Goal: Information Seeking & Learning: Learn about a topic

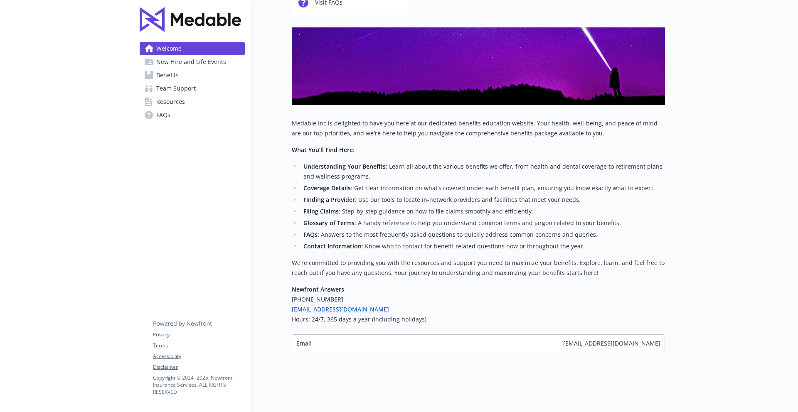
scroll to position [15, 0]
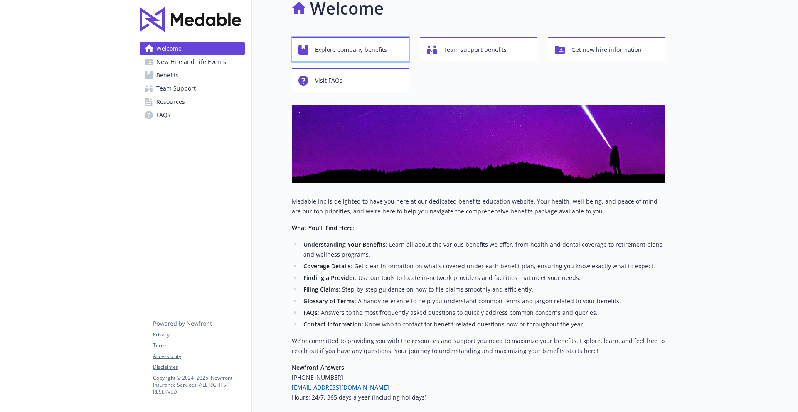
click at [369, 47] on span "Explore company benefits" at bounding box center [351, 50] width 72 height 16
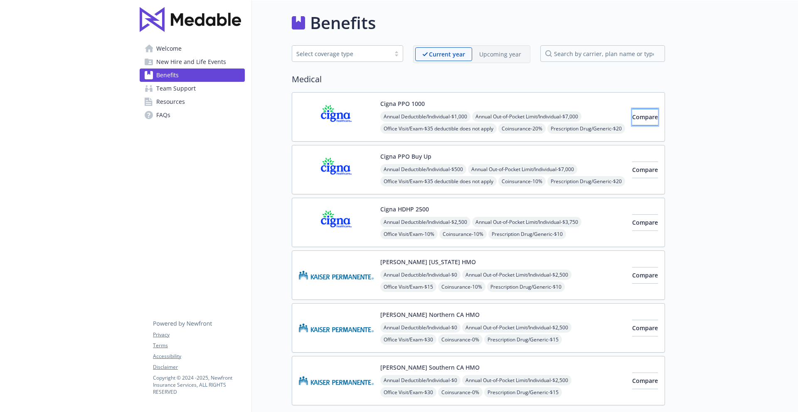
click at [635, 118] on span "Compare" at bounding box center [645, 117] width 26 height 8
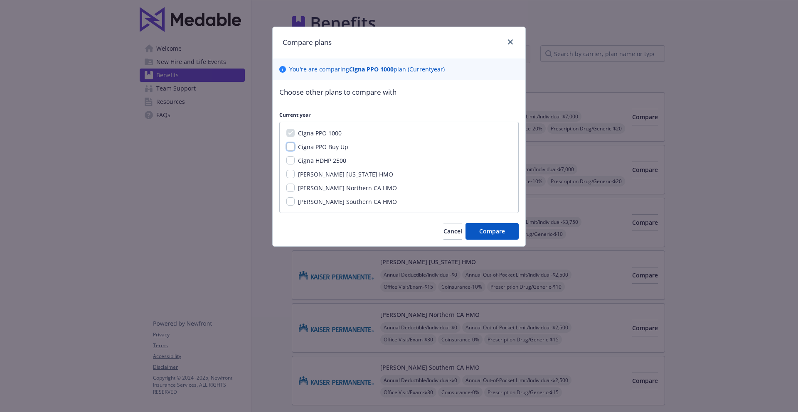
drag, startPoint x: 291, startPoint y: 148, endPoint x: 294, endPoint y: 160, distance: 11.6
click at [291, 148] on input "Cigna PPO Buy Up" at bounding box center [290, 146] width 8 height 8
checkbox input "true"
click at [295, 165] on div "Cigna HDHP 2500" at bounding box center [321, 160] width 53 height 9
click at [289, 160] on input "Cigna HDHP 2500" at bounding box center [290, 160] width 8 height 8
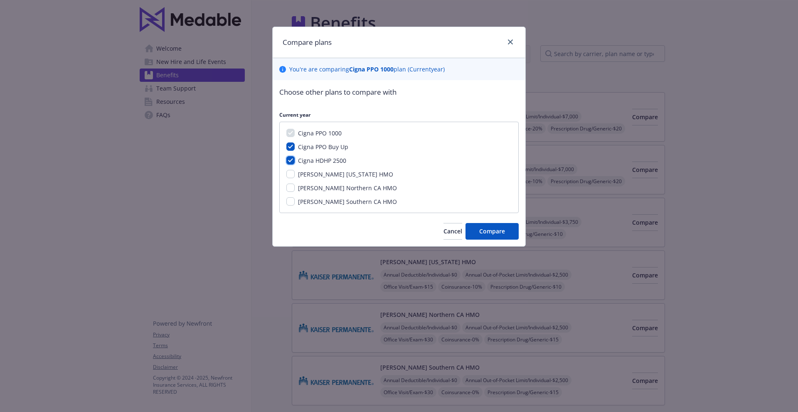
checkbox input "true"
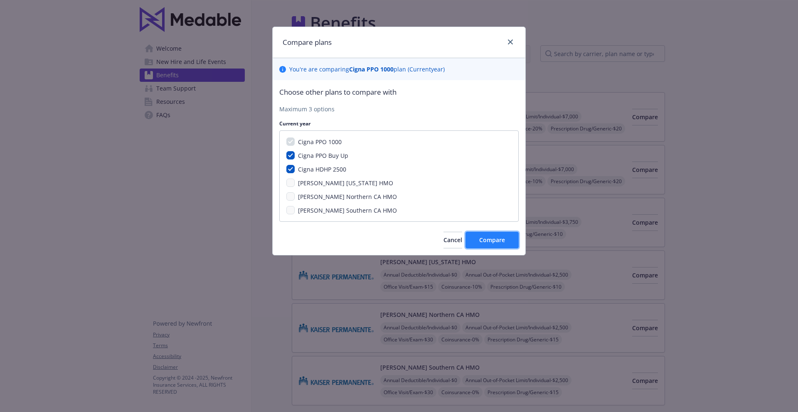
click at [491, 239] on span "Compare" at bounding box center [492, 240] width 26 height 8
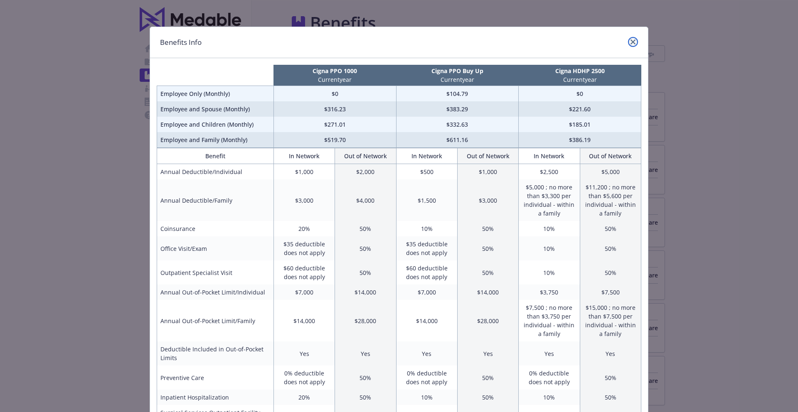
click at [633, 42] on icon "close" at bounding box center [632, 41] width 5 height 5
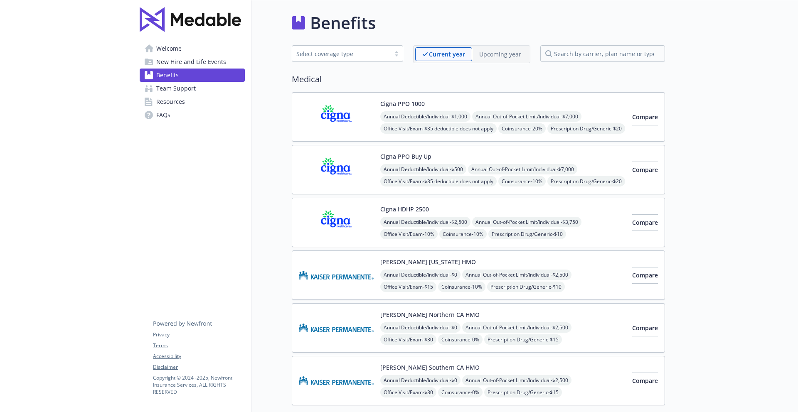
click at [440, 156] on div "Cigna PPO Buy Up Annual Deductible/Individual - $500 Annual Out-of-Pocket Limit…" at bounding box center [502, 169] width 245 height 35
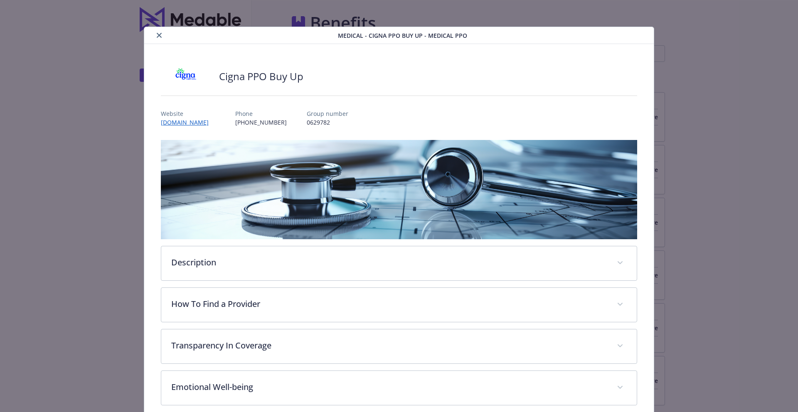
scroll to position [25, 0]
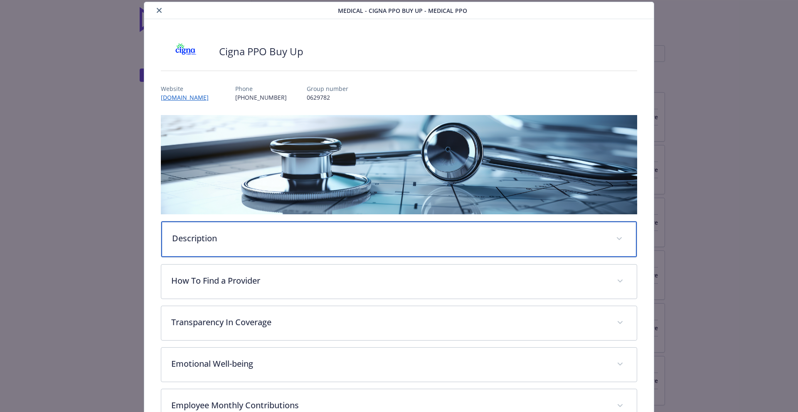
click at [597, 240] on p "Description" at bounding box center [389, 238] width 434 height 12
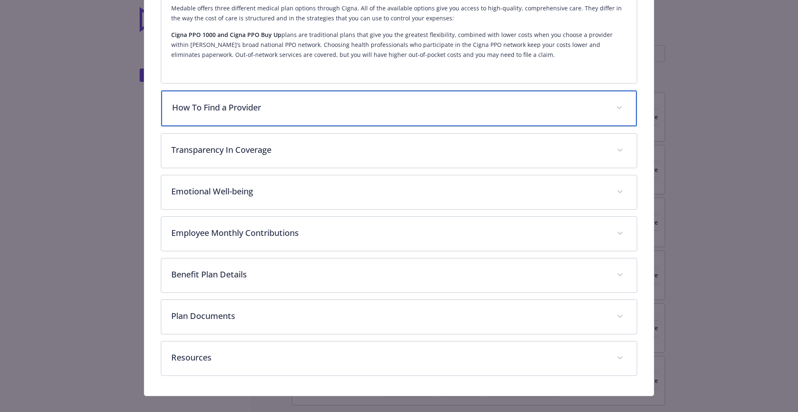
click at [613, 117] on div "How To Find a Provider" at bounding box center [399, 109] width 476 height 36
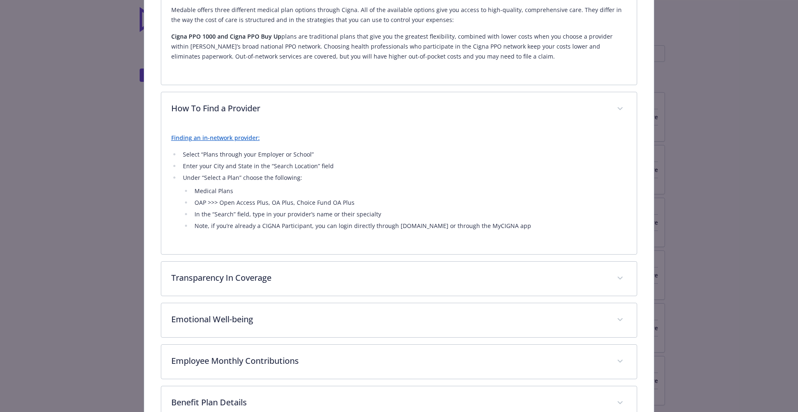
click at [243, 140] on link "Finding an in-network provider:" at bounding box center [215, 138] width 88 height 8
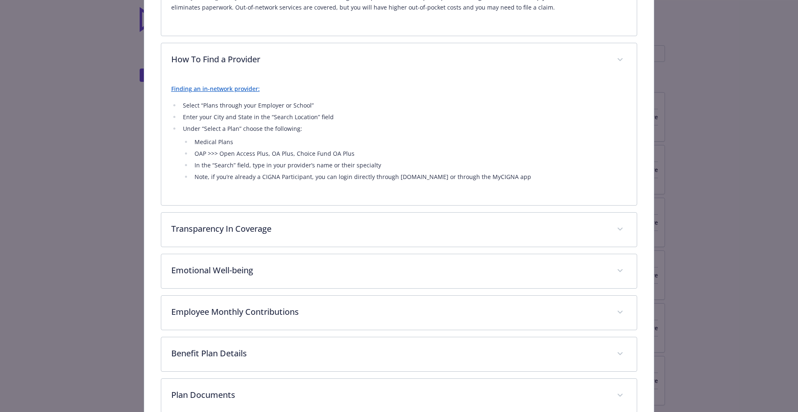
scroll to position [374, 0]
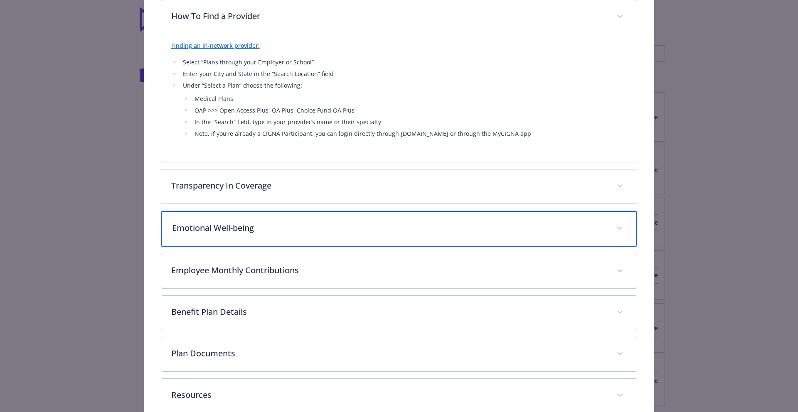
click at [451, 222] on p "Emotional Well-being" at bounding box center [389, 228] width 434 height 12
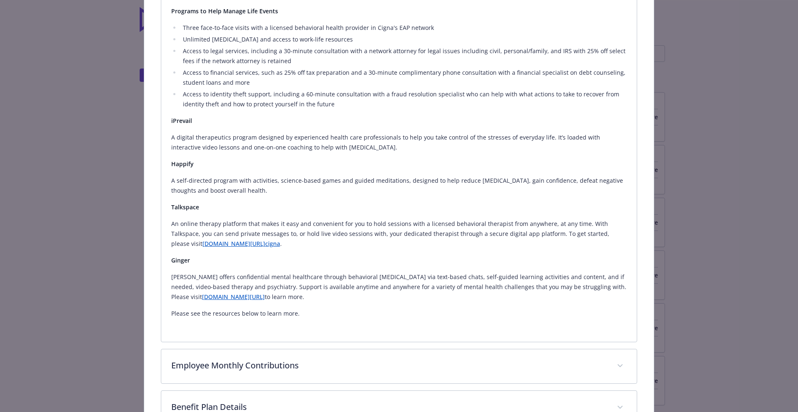
scroll to position [853, 0]
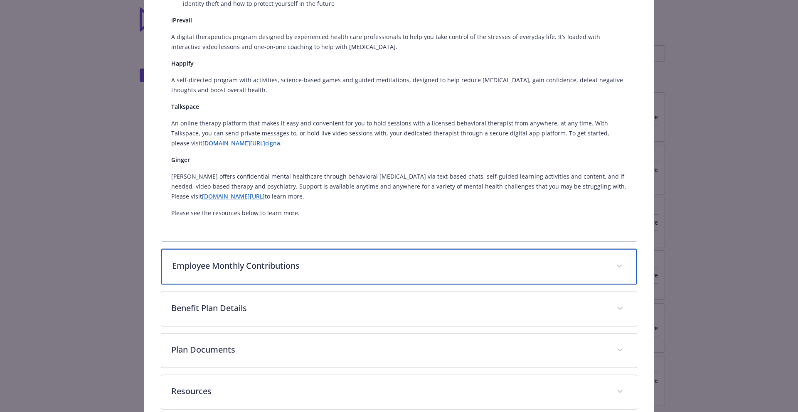
click at [479, 263] on p "Employee Monthly Contributions" at bounding box center [389, 266] width 434 height 12
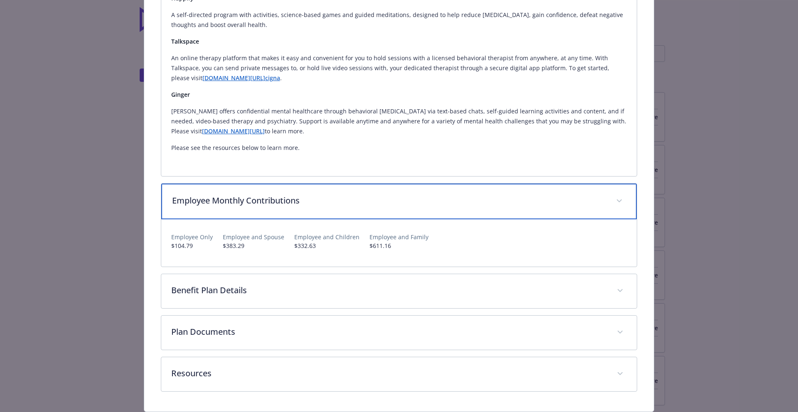
scroll to position [945, 0]
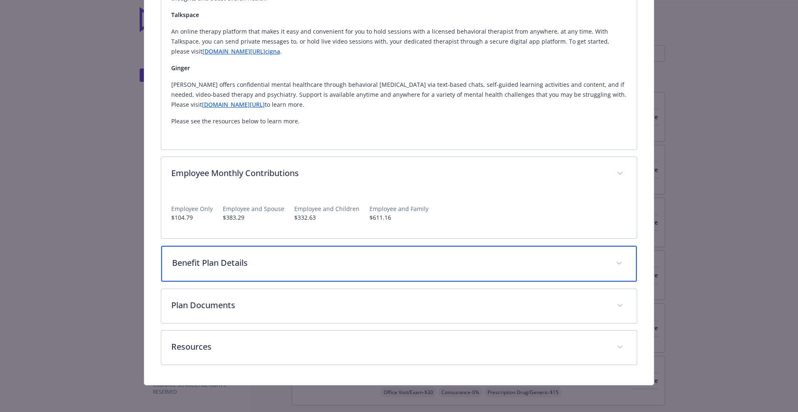
click at [473, 258] on p "Benefit Plan Details" at bounding box center [389, 263] width 434 height 12
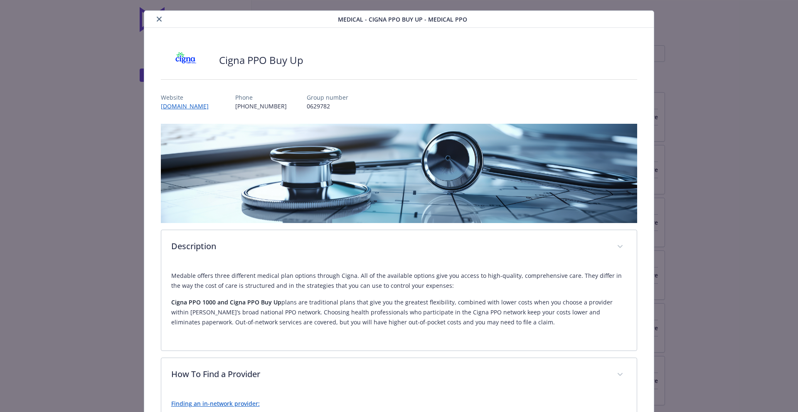
scroll to position [0, 0]
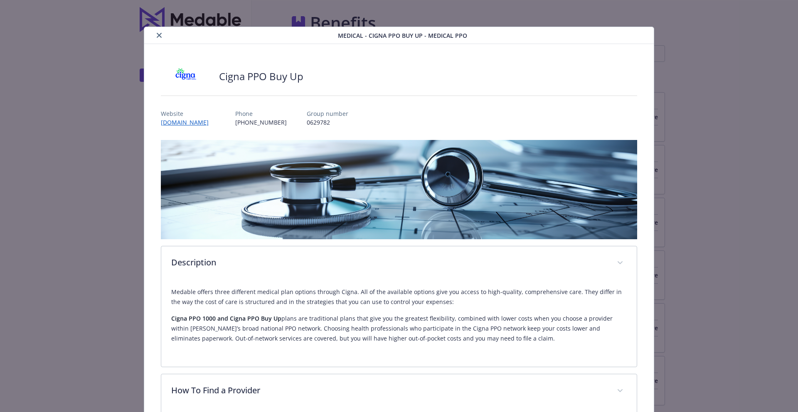
click at [158, 36] on icon "close" at bounding box center [159, 35] width 5 height 5
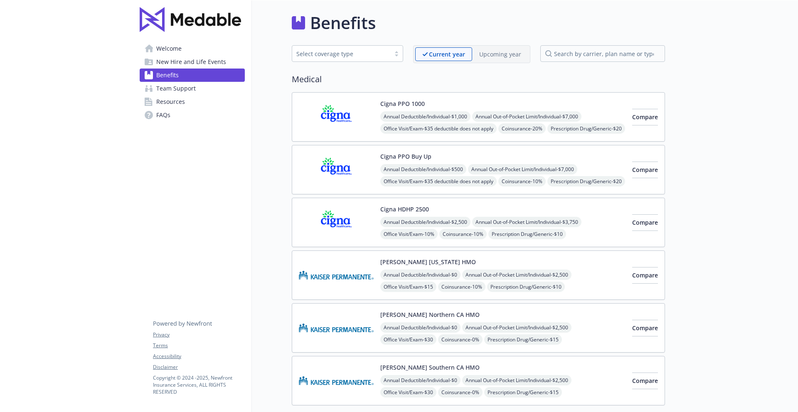
click at [200, 61] on span "New Hire and Life Events" at bounding box center [191, 61] width 70 height 13
